Goal: Task Accomplishment & Management: Manage account settings

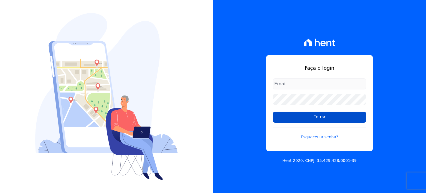
type input "[EMAIL_ADDRESS][DOMAIN_NAME]"
click at [321, 111] on input "Entrar" at bounding box center [319, 116] width 93 height 11
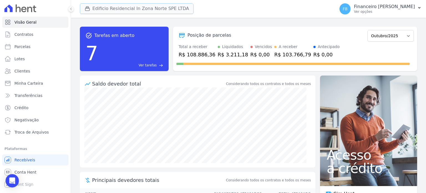
click at [163, 9] on button "Edificio Residencial In Zona Norte SPE LTDA" at bounding box center [137, 8] width 114 height 11
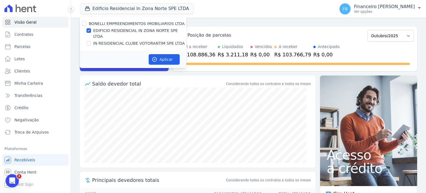
click at [229, 11] on div "Edificio Residencial In Zona Norte SPE LTDA [PERSON_NAME] EMPREENDIMENTOS IMOBI…" at bounding box center [206, 9] width 253 height 18
click at [29, 49] on link "Parcelas" at bounding box center [35, 46] width 66 height 11
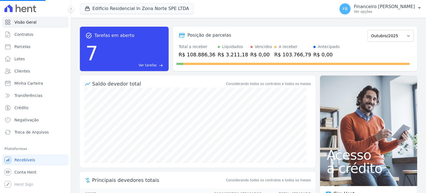
select select
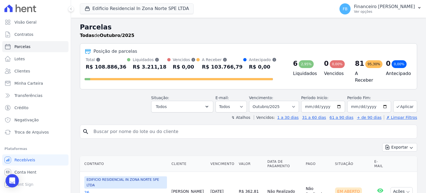
click at [111, 128] on input "search" at bounding box center [252, 131] width 324 height 11
type input "thiago"
select select
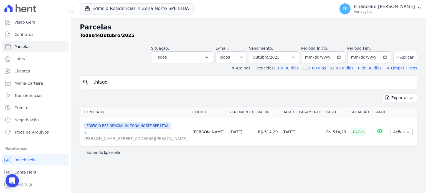
click at [85, 133] on link "5 [PERSON_NAME][STREET_ADDRESS][PERSON_NAME]" at bounding box center [136, 135] width 104 height 11
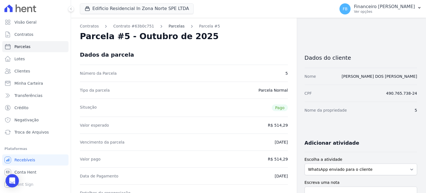
click at [169, 27] on link "Parcelas" at bounding box center [177, 26] width 16 height 6
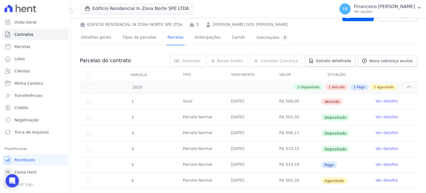
scroll to position [55, 0]
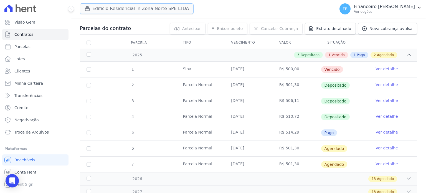
click at [123, 7] on button "Edificio Residencial In Zona Norte SPE LTDA" at bounding box center [137, 8] width 114 height 11
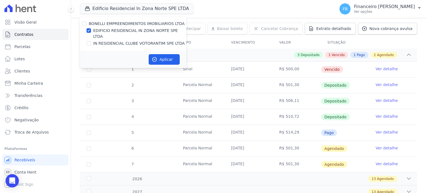
click at [129, 29] on label "EDIFICIO RESIDENCIAL IN ZONA NORTE SPE LTDA" at bounding box center [139, 34] width 93 height 12
click at [91, 29] on input "EDIFICIO RESIDENCIAL IN ZONA NORTE SPE LTDA" at bounding box center [88, 30] width 4 height 4
checkbox input "false"
click at [126, 40] on label "IN RESIDENCIAL CLUBE VOTORANTIM SPE LTDA" at bounding box center [138, 43] width 91 height 6
click at [91, 41] on input "IN RESIDENCIAL CLUBE VOTORANTIM SPE LTDA" at bounding box center [88, 43] width 4 height 4
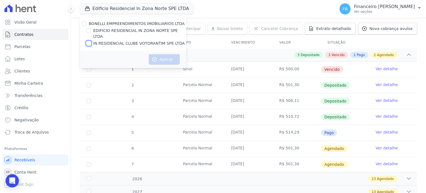
checkbox input "true"
click at [169, 54] on button "Aplicar" at bounding box center [164, 59] width 31 height 11
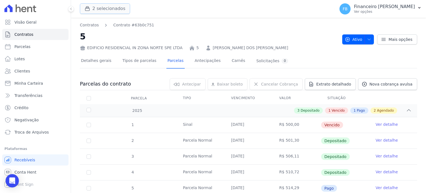
click at [113, 9] on button "2 selecionados" at bounding box center [105, 8] width 50 height 11
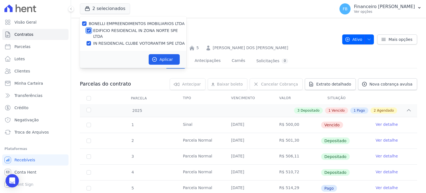
click at [89, 30] on input "EDIFICIO RESIDENCIAL IN ZONA NORTE SPE LTDA" at bounding box center [88, 30] width 4 height 4
checkbox input "false"
click at [161, 54] on button "Aplicar" at bounding box center [164, 59] width 31 height 11
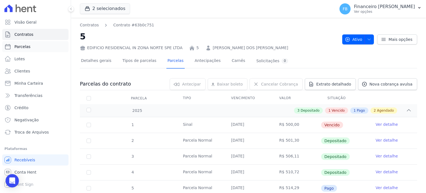
click at [35, 47] on link "Parcelas" at bounding box center [35, 46] width 66 height 11
select select
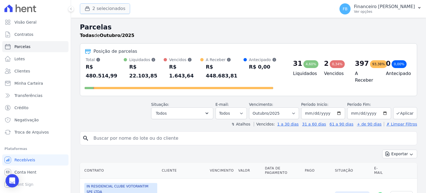
click at [117, 9] on button "2 selecionados" at bounding box center [105, 8] width 50 height 11
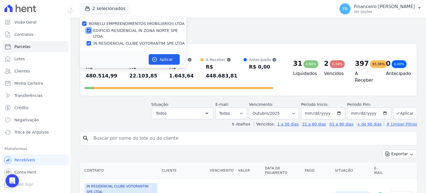
click at [89, 30] on input "EDIFICIO RESIDENCIAL IN ZONA NORTE SPE LTDA" at bounding box center [88, 30] width 4 height 4
checkbox input "false"
click at [169, 54] on button "Aplicar" at bounding box center [164, 59] width 31 height 11
select select
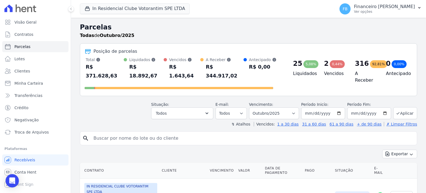
click at [153, 132] on input "search" at bounding box center [252, 137] width 324 height 11
type input "vinicius"
select select
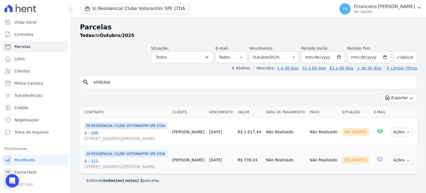
scroll to position [13, 0]
click at [405, 160] on icon "button" at bounding box center [407, 160] width 4 height 4
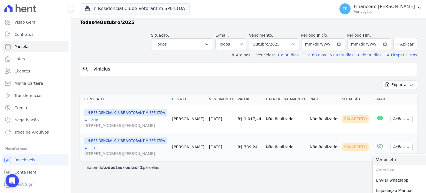
click at [394, 165] on link "Ver boleto" at bounding box center [398, 159] width 53 height 10
